Goal: Information Seeking & Learning: Learn about a topic

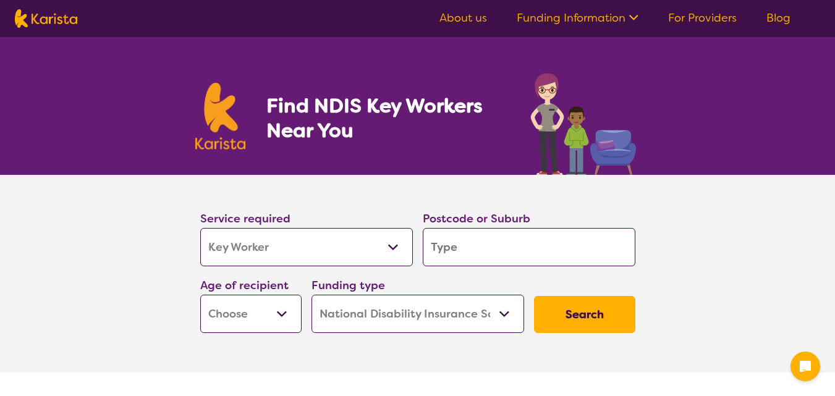
select select "Key Worker"
select select "NDIS"
select select "Key Worker"
select select "NDIS"
click at [483, 249] on input "search" at bounding box center [529, 247] width 213 height 38
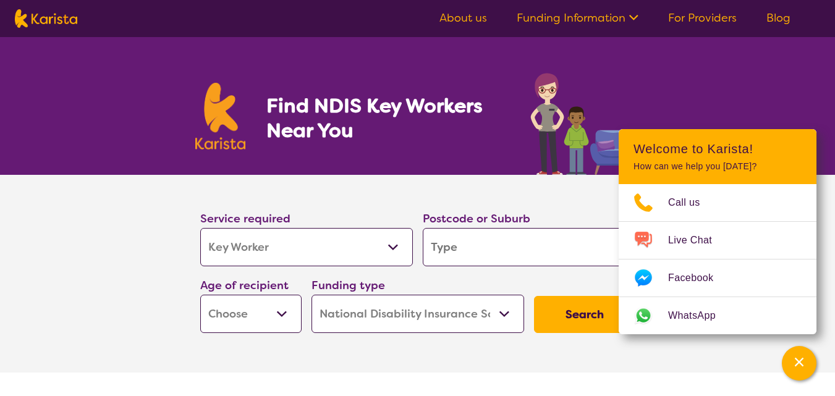
type input "3"
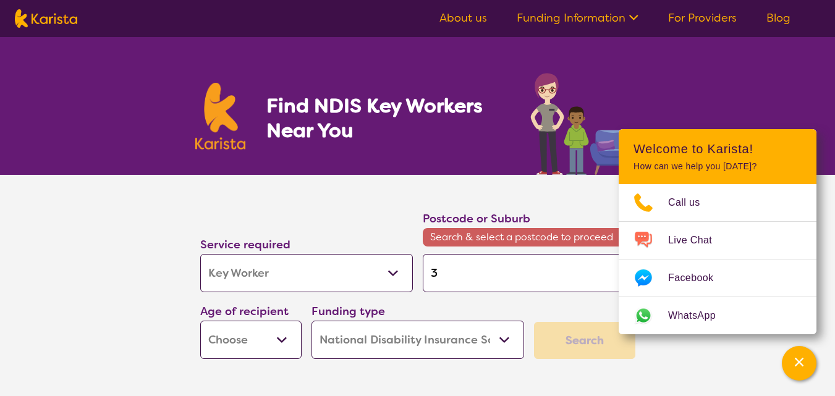
type input "31"
type input "313"
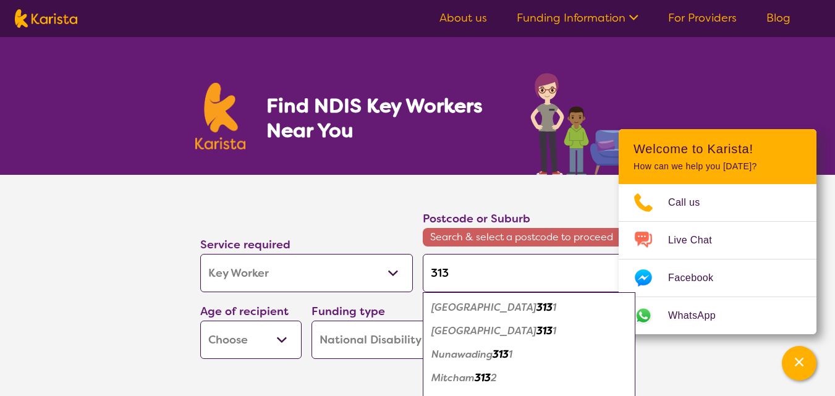
type input "3135"
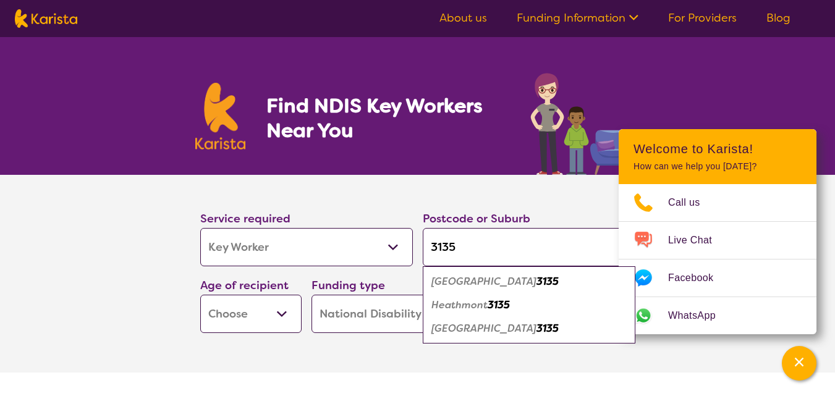
type input "3135"
click at [488, 307] on em "Heathmont" at bounding box center [459, 305] width 56 height 13
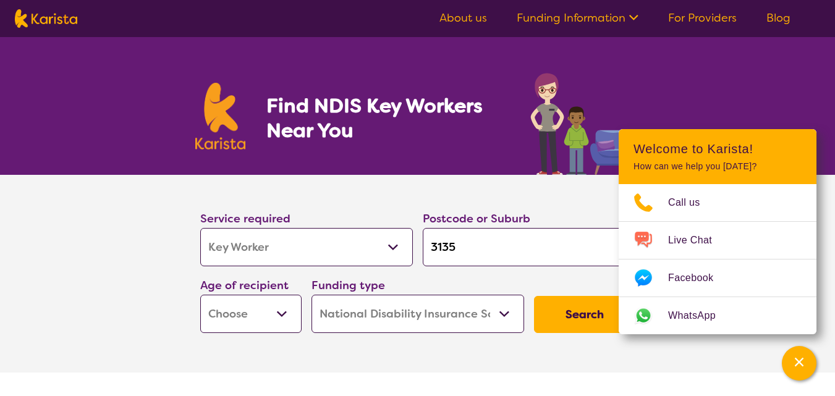
click at [603, 321] on button "Search" at bounding box center [584, 314] width 101 height 37
click at [273, 318] on select "Early Childhood - 0 to 9 Child - 10 to 11 Adolescent - 12 to 17 Adult - 18 to 6…" at bounding box center [250, 314] width 101 height 38
select select "EC"
click at [201, 300] on select "Early Childhood - 0 to 9 Child - 10 to 11 Adolescent - 12 to 17 Adult - 18 to 6…" at bounding box center [250, 314] width 101 height 38
select select "EC"
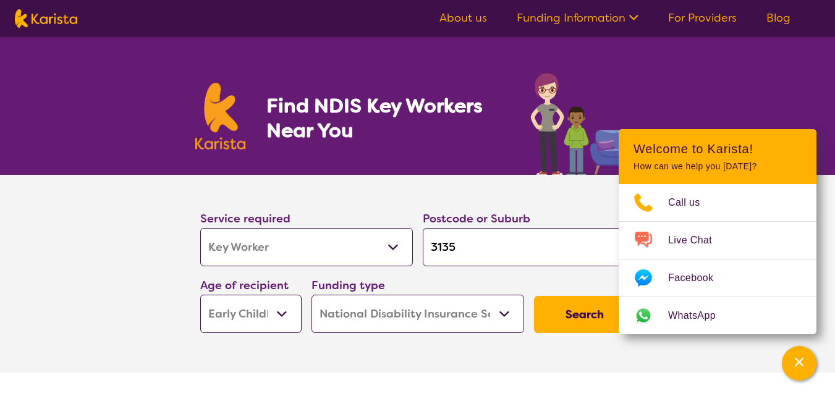
click at [574, 318] on button "Search" at bounding box center [584, 314] width 101 height 37
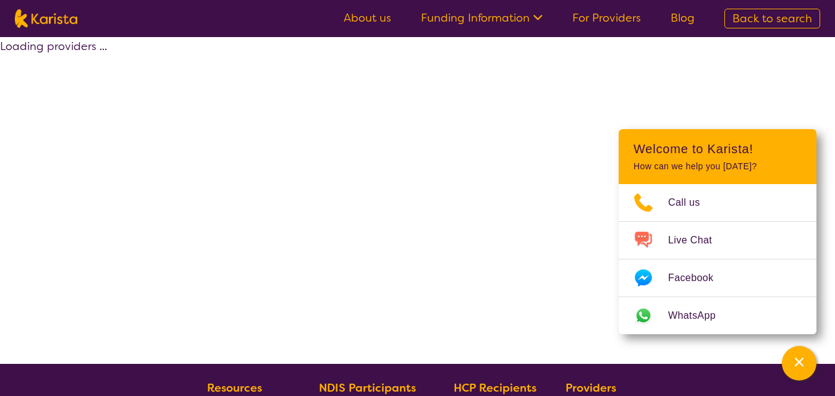
select select "NDIS"
select select "Key Worker"
select select "EC"
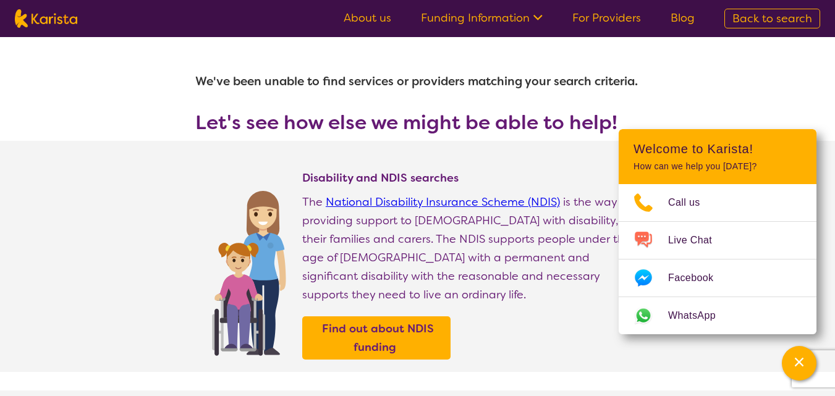
click at [602, 284] on p "The National Disability Insurance Scheme (NDIS) is the way of providing support…" at bounding box center [471, 248] width 338 height 111
click at [585, 21] on link "For Providers" at bounding box center [606, 18] width 69 height 15
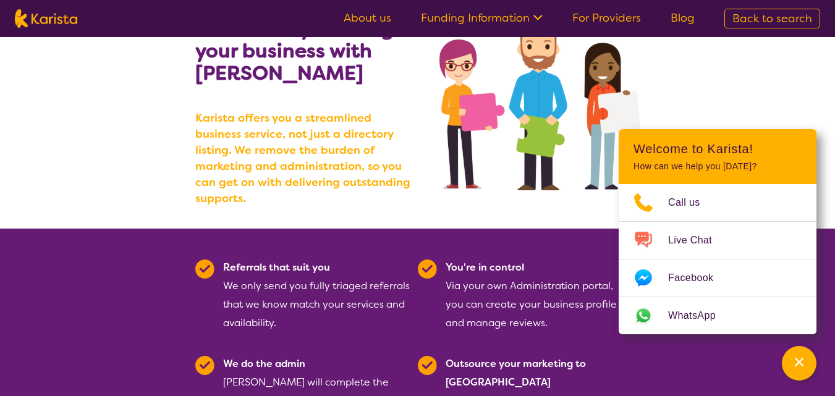
scroll to position [185, 0]
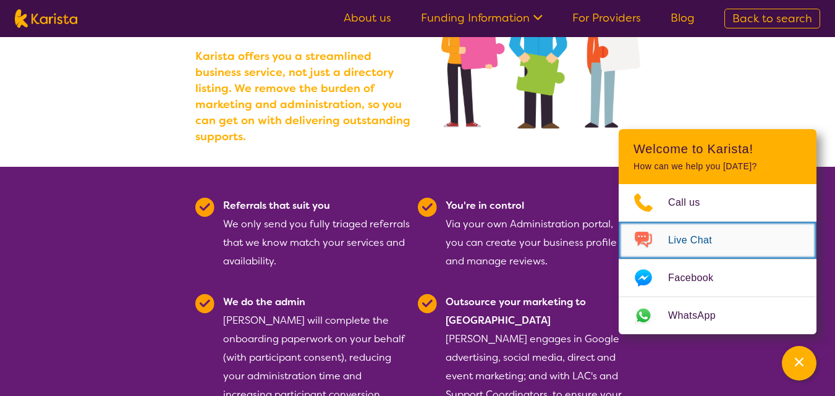
click at [708, 231] on span "Live Chat" at bounding box center [697, 240] width 59 height 19
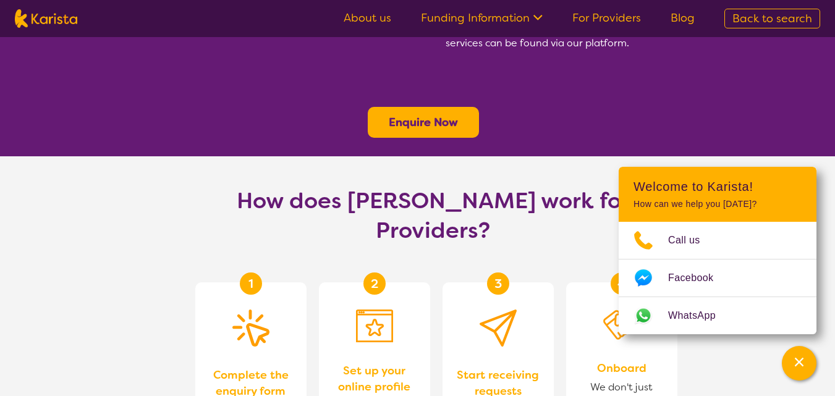
scroll to position [556, 0]
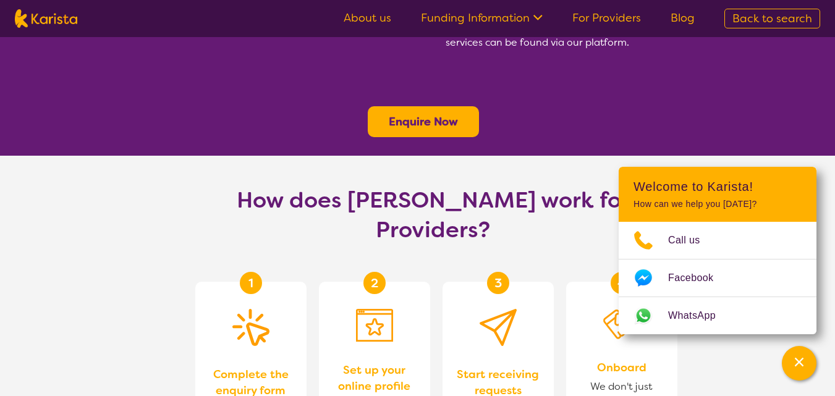
click at [271, 367] on span "Complete the enquiry form" at bounding box center [251, 383] width 87 height 32
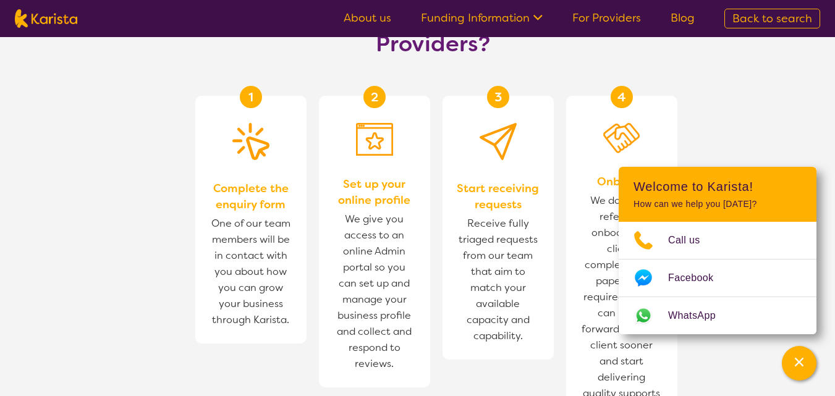
scroll to position [742, 0]
click at [744, 95] on section "How does Karista work for Providers? 1 Complete the enquiry form One of our tea…" at bounding box center [417, 242] width 835 height 545
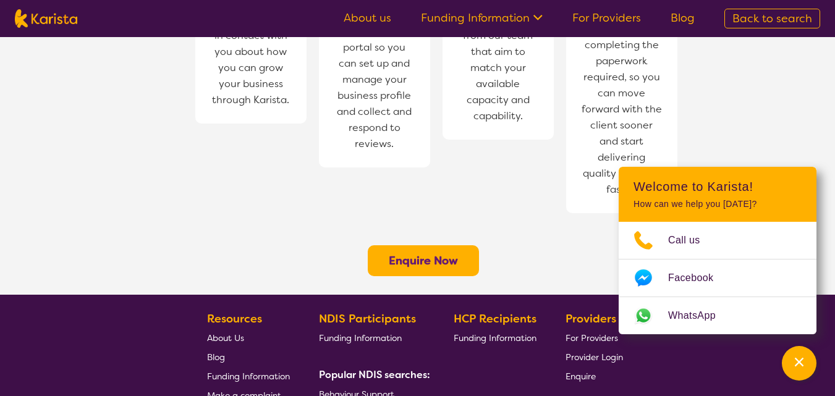
scroll to position [1051, 0]
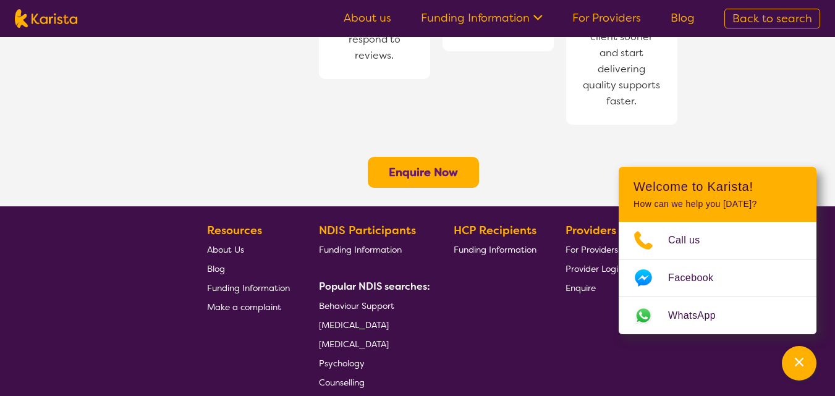
click at [363, 377] on span "Counselling" at bounding box center [342, 382] width 46 height 11
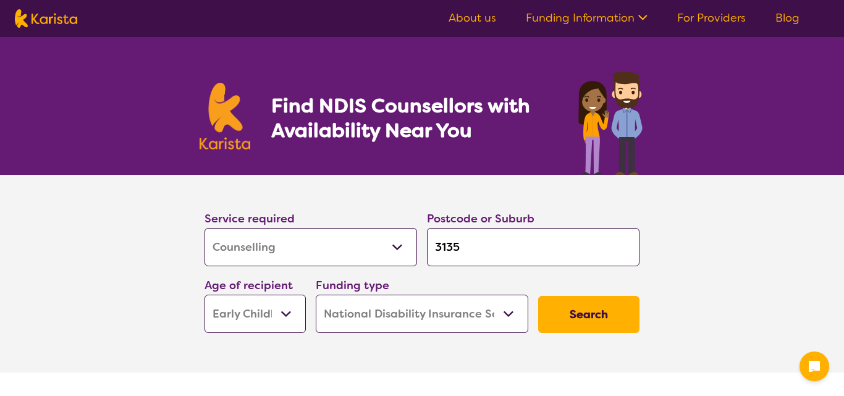
select select "Counselling"
select select "EC"
select select "NDIS"
select select "Counselling"
select select "EC"
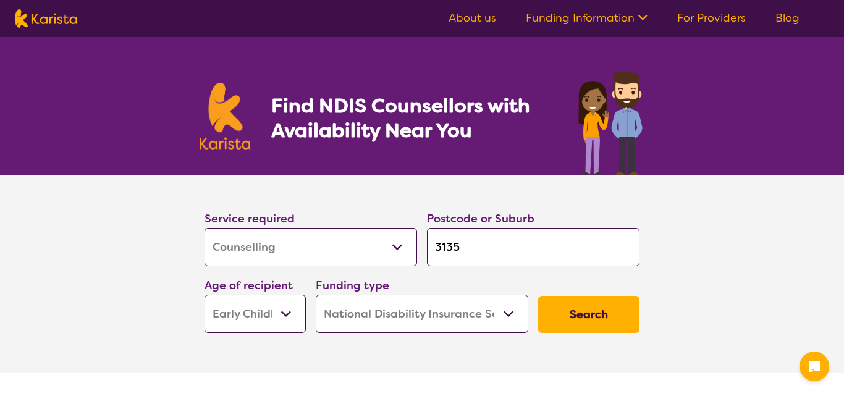
select select "NDIS"
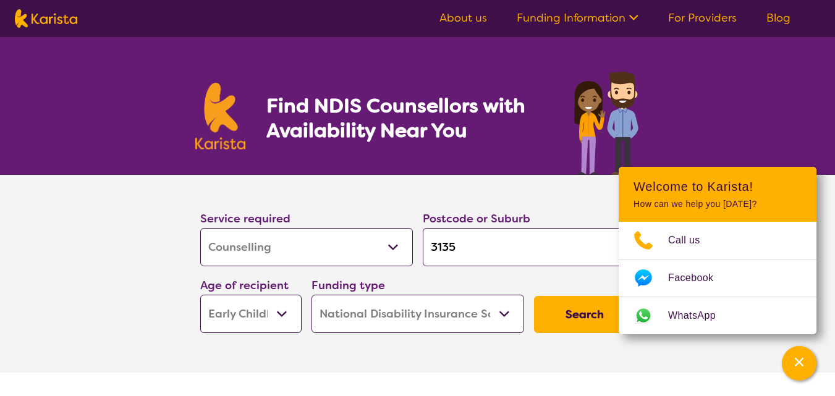
click at [609, 319] on button "Search" at bounding box center [584, 314] width 101 height 37
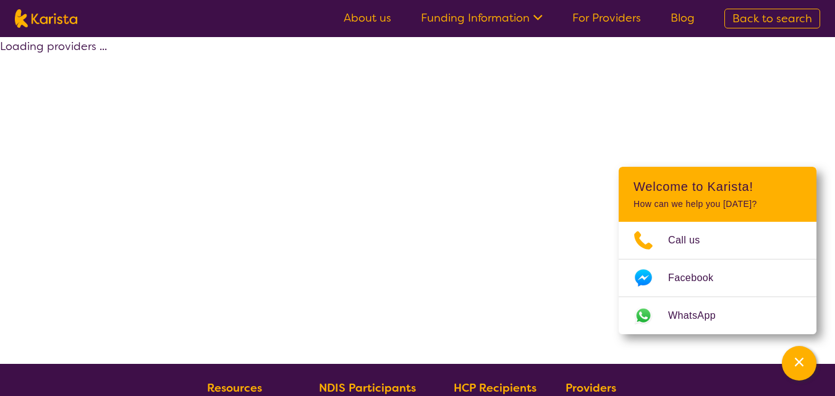
select select "by_score"
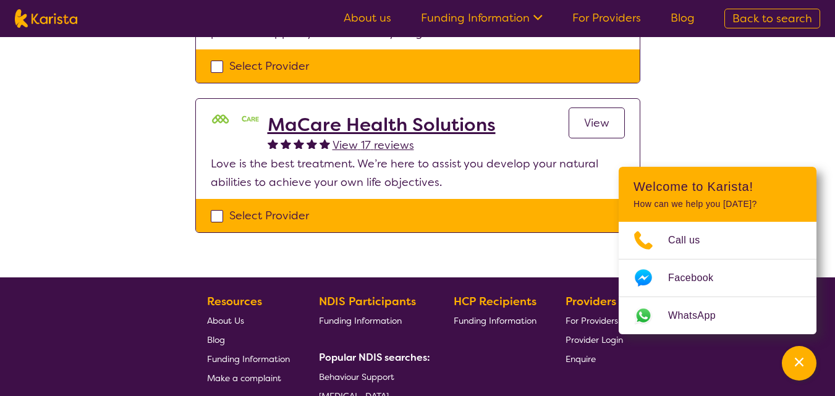
scroll to position [309, 0]
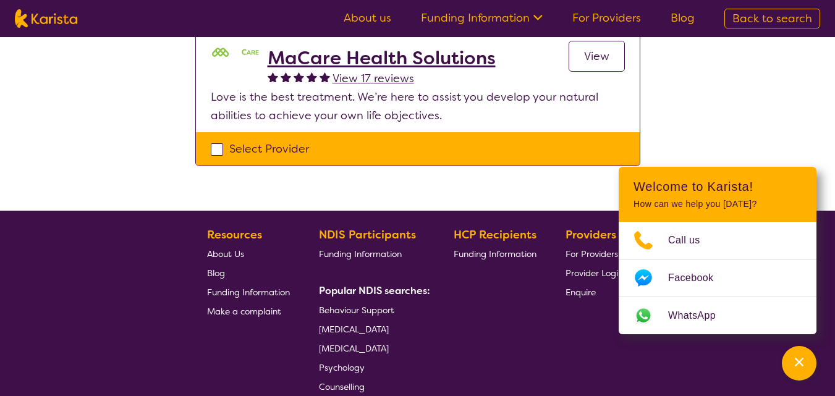
click at [574, 260] on span "For Providers" at bounding box center [592, 253] width 53 height 11
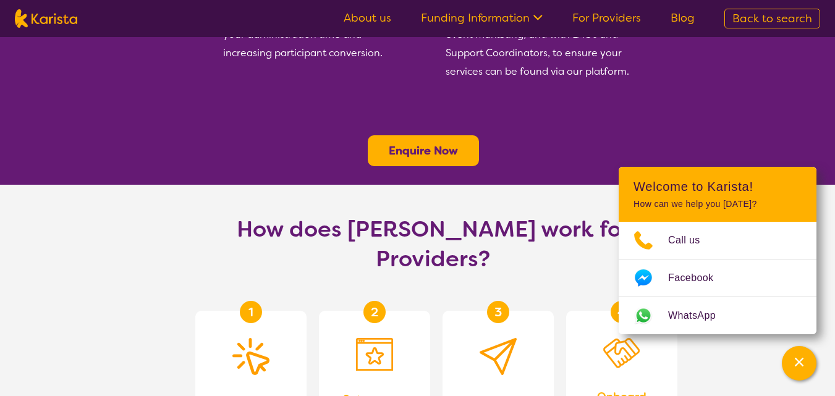
scroll to position [556, 0]
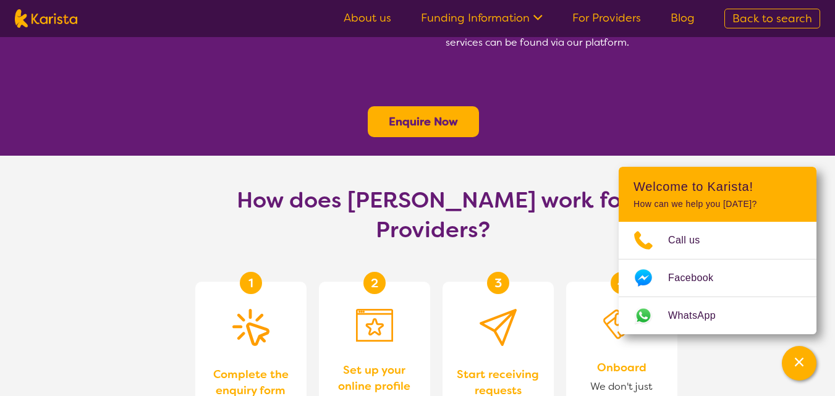
click at [368, 362] on span "Set up your online profile" at bounding box center [374, 378] width 87 height 32
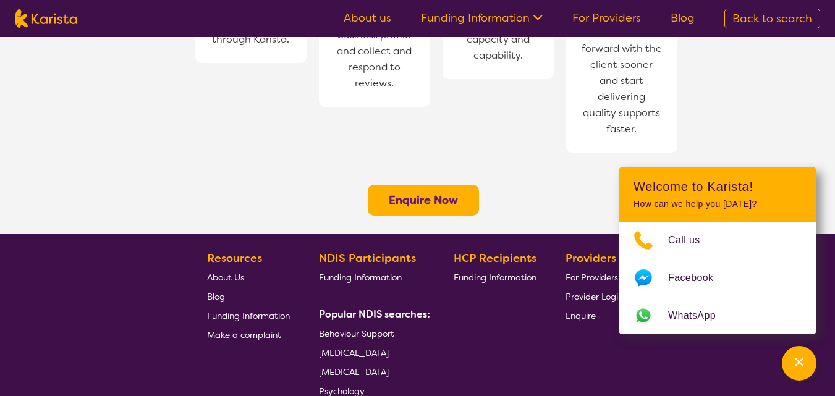
scroll to position [1051, 0]
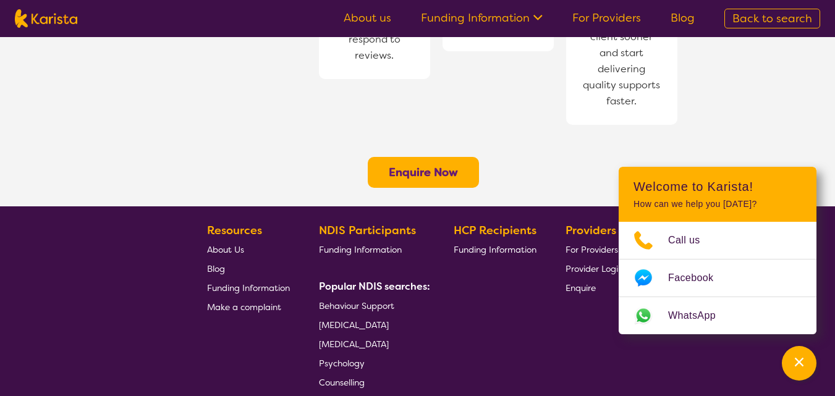
click at [380, 300] on span "Behaviour Support" at bounding box center [356, 305] width 75 height 11
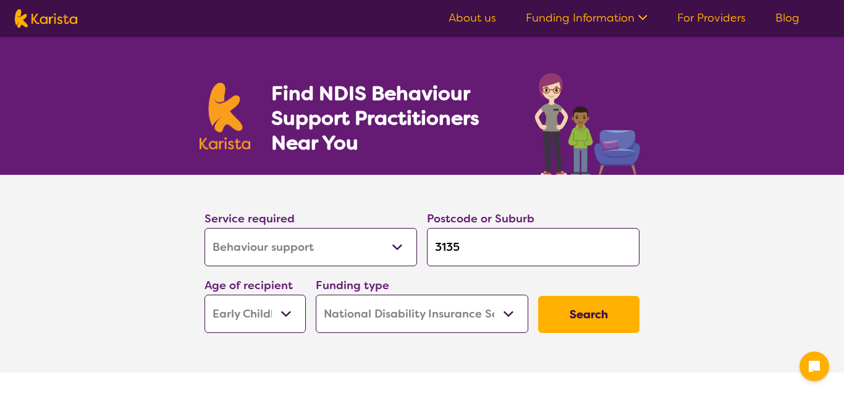
select select "Behaviour support"
select select "EC"
select select "NDIS"
select select "Behaviour support"
select select "EC"
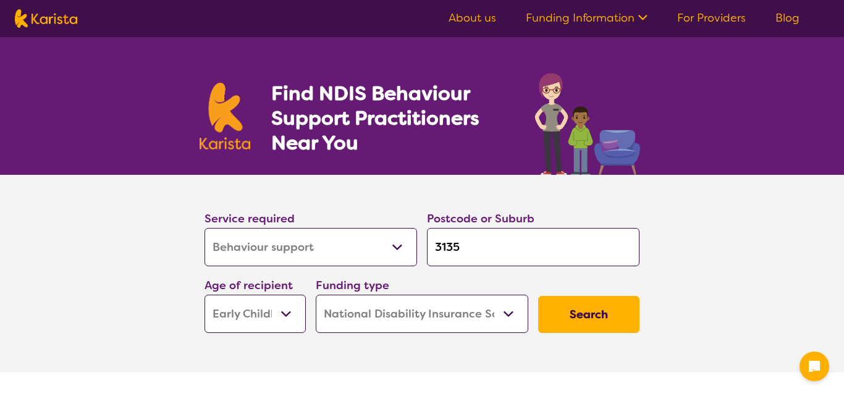
select select "NDIS"
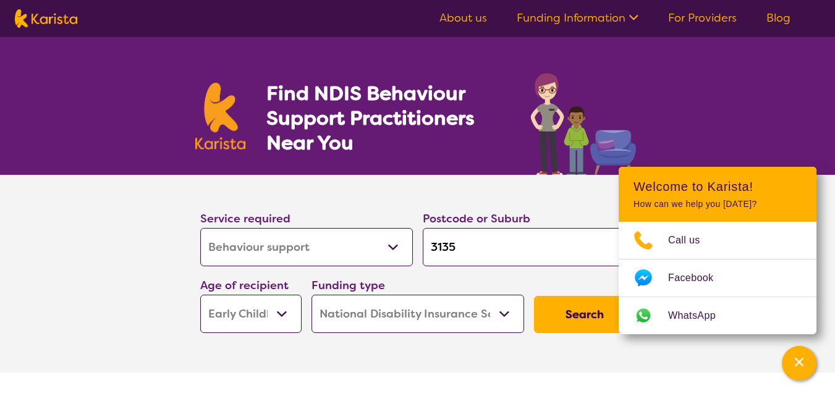
click at [583, 323] on button "Search" at bounding box center [584, 314] width 101 height 37
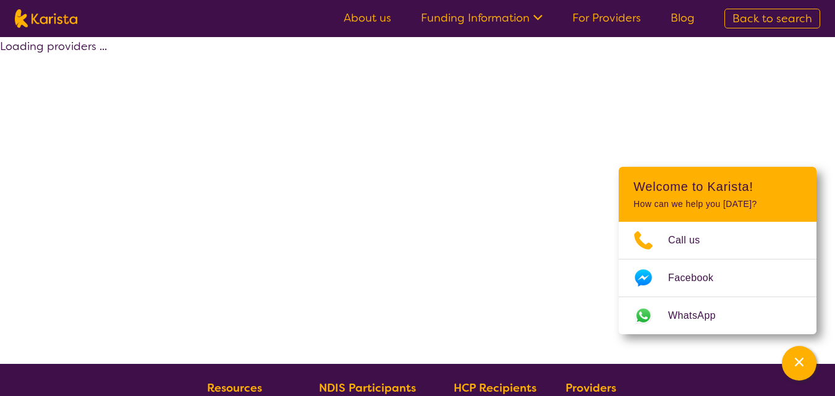
select select "by_score"
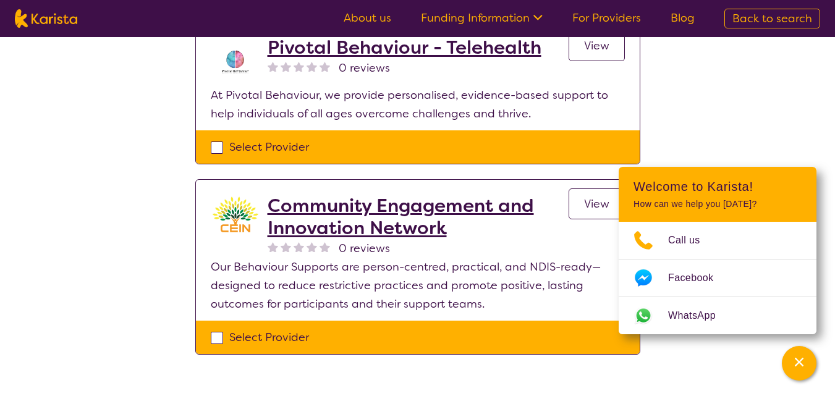
scroll to position [494, 0]
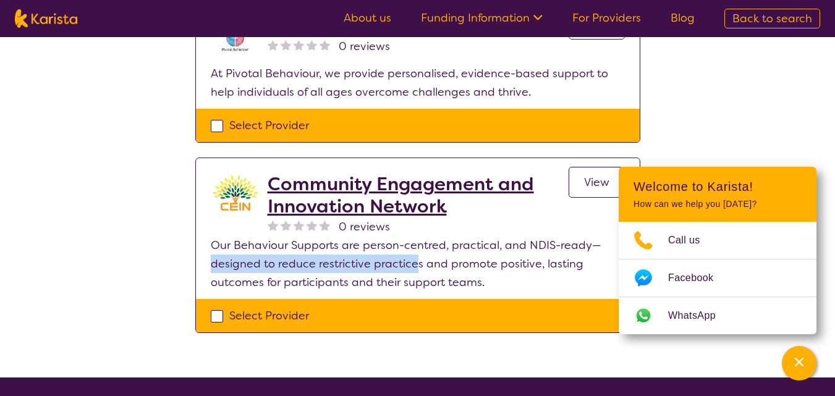
drag, startPoint x: 211, startPoint y: 279, endPoint x: 416, endPoint y: 286, distance: 204.7
click at [416, 286] on p "Our Behaviour Supports are person-centred, practical, and NDIS-ready—designed t…" at bounding box center [418, 264] width 414 height 56
click at [412, 287] on p "Our Behaviour Supports are person-centred, practical, and NDIS-ready—designed t…" at bounding box center [418, 264] width 414 height 56
drag, startPoint x: 319, startPoint y: 281, endPoint x: 425, endPoint y: 281, distance: 106.3
click at [425, 281] on p "Our Behaviour Supports are person-centred, practical, and NDIS-ready—designed t…" at bounding box center [418, 264] width 414 height 56
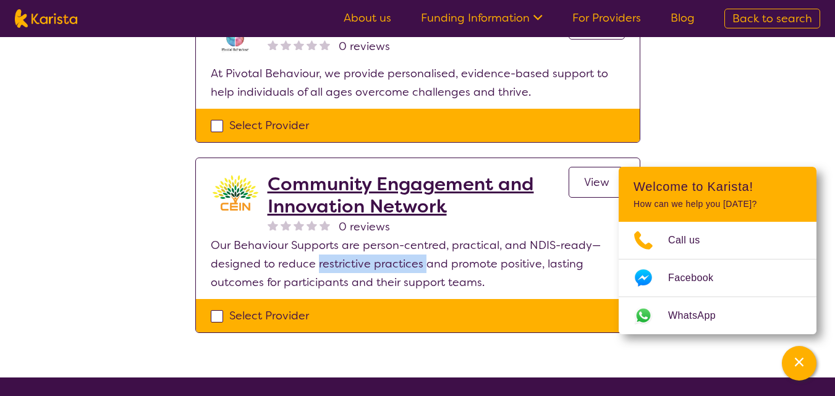
drag, startPoint x: 316, startPoint y: 281, endPoint x: 422, endPoint y: 278, distance: 105.7
click at [422, 278] on p "Our Behaviour Supports are person-centred, practical, and NDIS-ready—designed t…" at bounding box center [418, 264] width 414 height 56
copy p "restrictive practices"
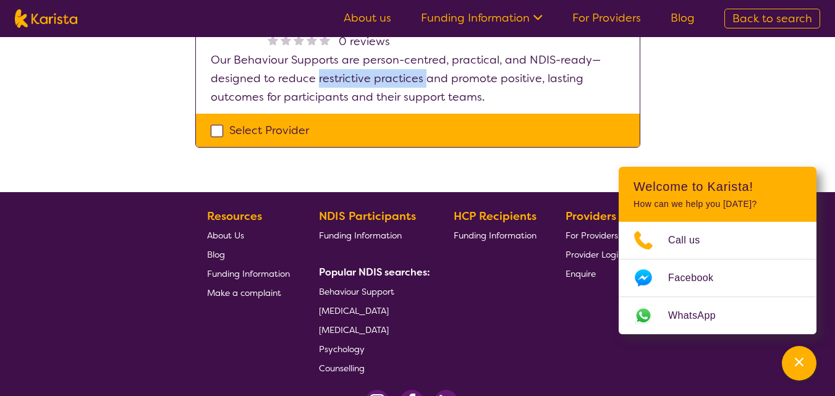
scroll to position [742, 0]
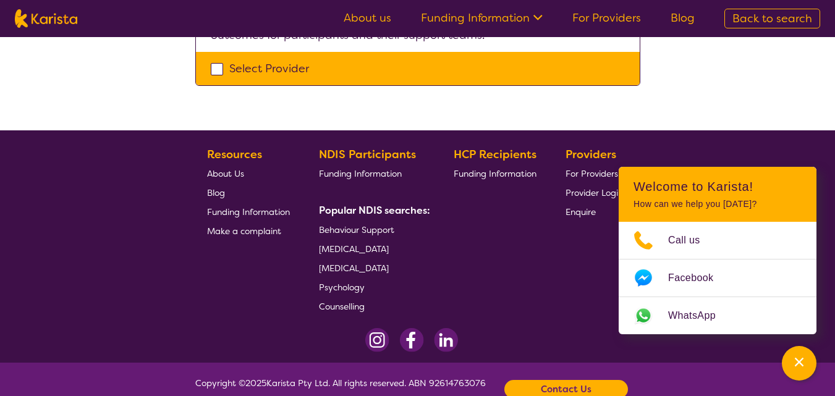
click at [340, 312] on span "Counselling" at bounding box center [342, 306] width 46 height 11
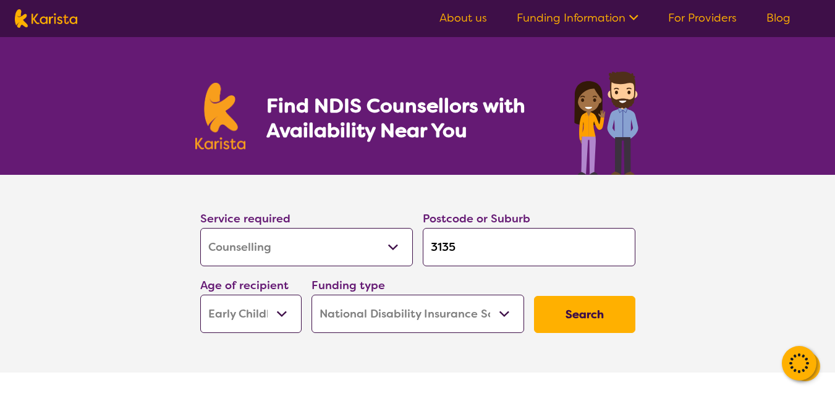
select select "Counselling"
select select "EC"
select select "NDIS"
select select "Counselling"
select select "EC"
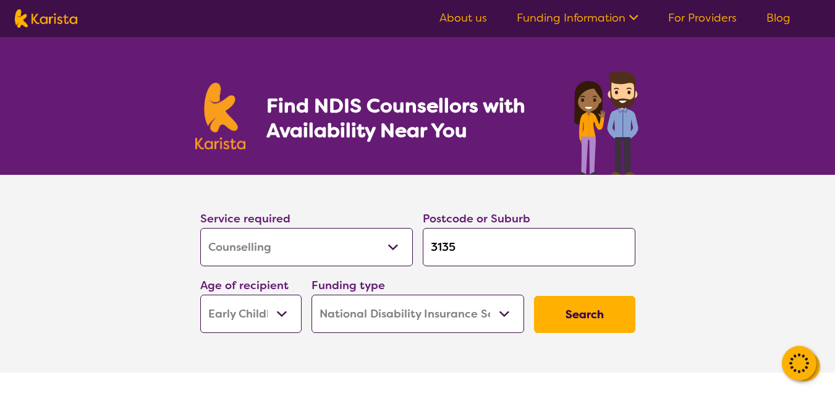
select select "NDIS"
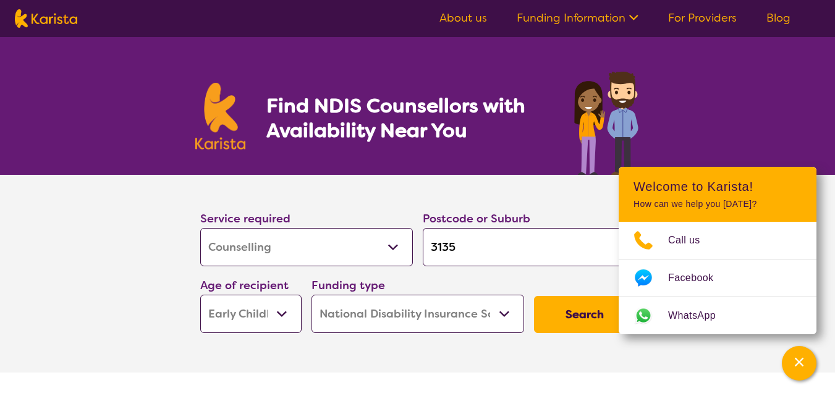
drag, startPoint x: 463, startPoint y: 246, endPoint x: 386, endPoint y: 244, distance: 76.7
click at [386, 244] on div "Service required Allied Health Assistant Assessment ([MEDICAL_DATA] or [MEDICAL…" at bounding box center [417, 271] width 445 height 133
click at [389, 248] on select "Allied Health Assistant Assessment ([MEDICAL_DATA] or [MEDICAL_DATA]) Behaviour…" at bounding box center [306, 247] width 213 height 38
select select "Key Worker"
click at [201, 230] on select "Allied Health Assistant Assessment ([MEDICAL_DATA] or [MEDICAL_DATA]) Behaviour…" at bounding box center [306, 247] width 213 height 38
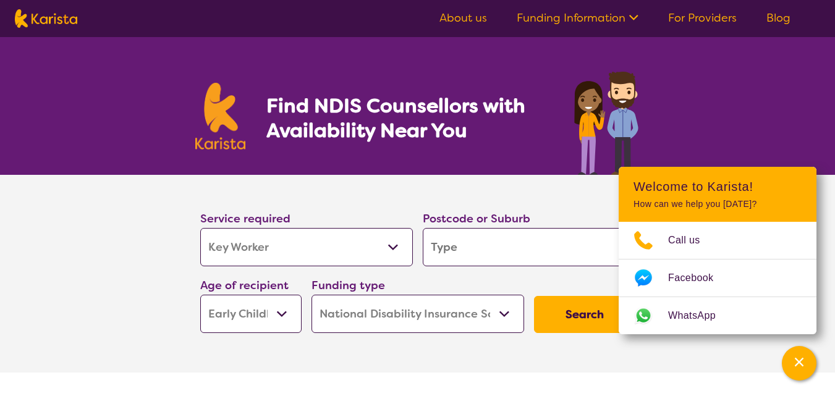
select select "Key Worker"
click at [597, 327] on button "Search" at bounding box center [584, 314] width 101 height 37
click at [465, 245] on input "search" at bounding box center [529, 247] width 213 height 38
type input "3"
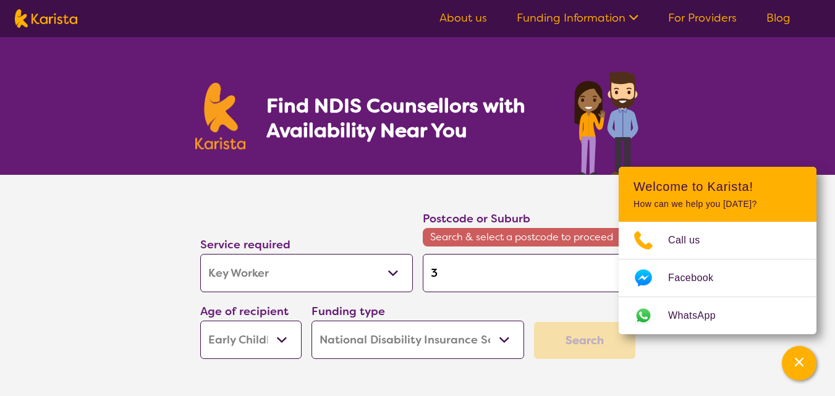
type input "31"
type input "313"
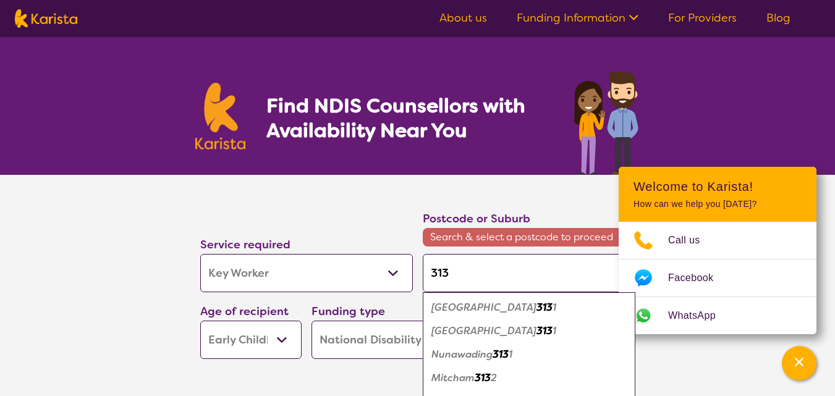
type input "3135"
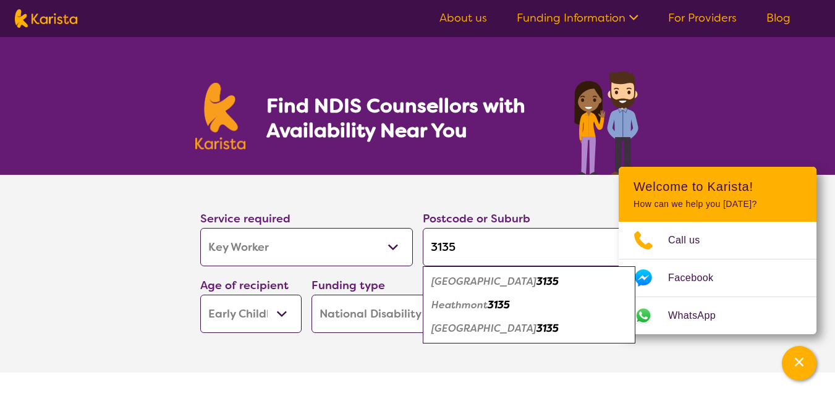
type input "3135"
click at [488, 311] on em "Heathmont" at bounding box center [459, 305] width 56 height 13
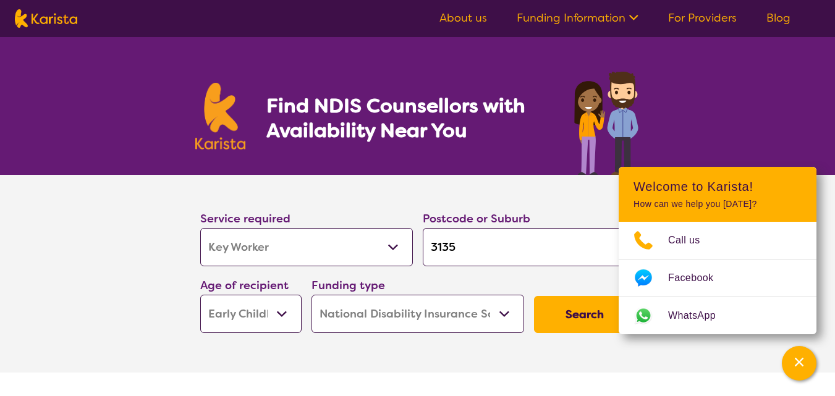
click at [569, 324] on button "Search" at bounding box center [584, 314] width 101 height 37
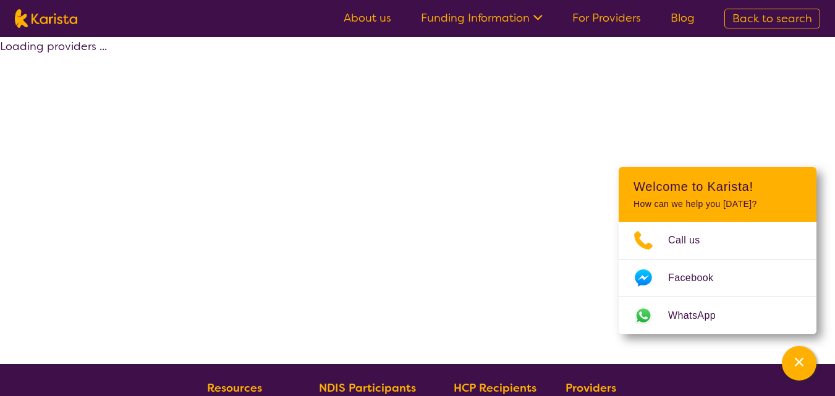
select select "NDIS"
select select "Key Worker"
select select "EC"
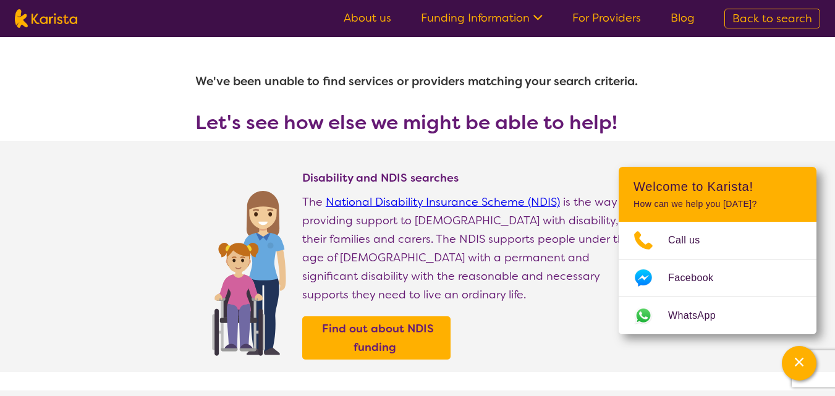
click at [34, 20] on img at bounding box center [46, 18] width 62 height 19
select select "Key Worker"
select select "EC"
select select "NDIS"
